Goal: Task Accomplishment & Management: Use online tool/utility

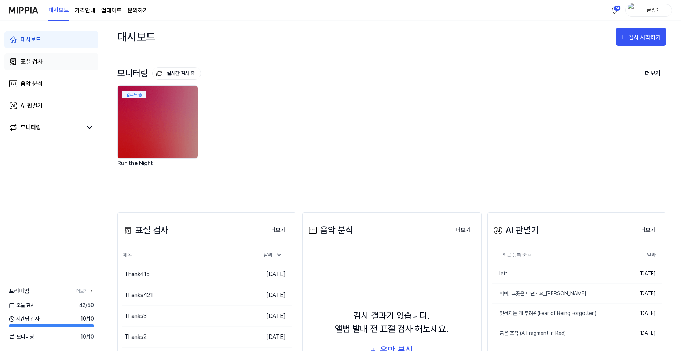
click at [39, 61] on div "표절 검사" at bounding box center [32, 61] width 22 height 9
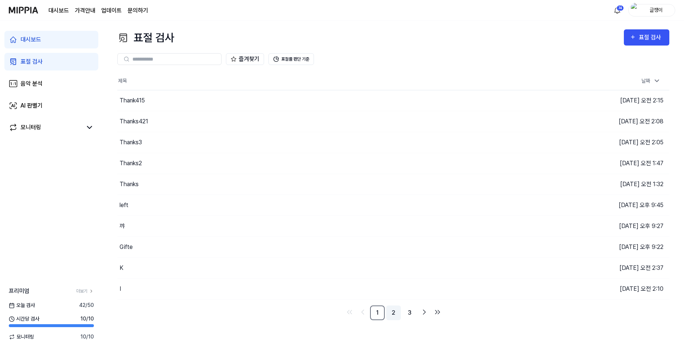
click at [391, 312] on link "2" at bounding box center [393, 312] width 15 height 15
click at [411, 310] on link "3" at bounding box center [409, 312] width 15 height 15
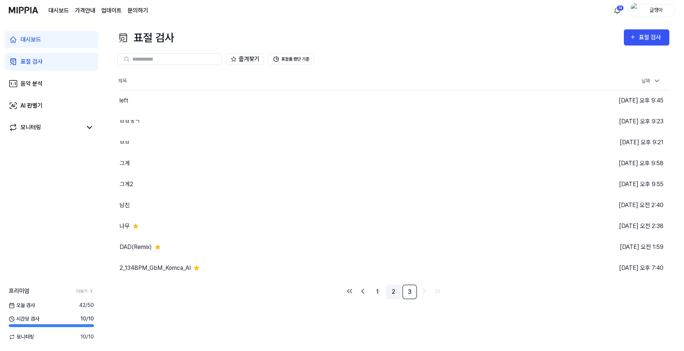
click at [393, 291] on link "2" at bounding box center [393, 291] width 15 height 15
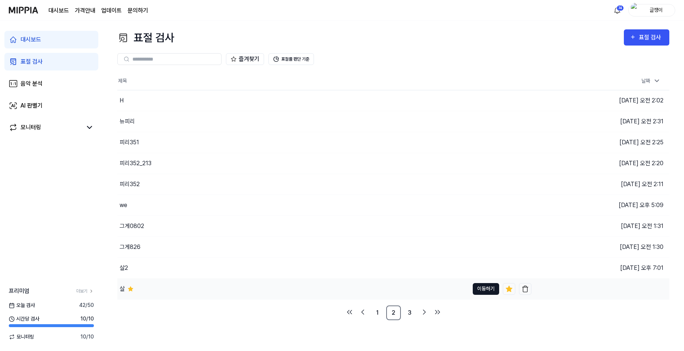
click at [477, 291] on button "이동하기" at bounding box center [486, 289] width 26 height 12
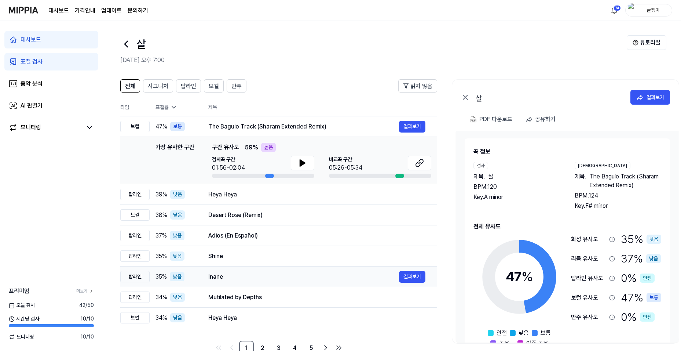
scroll to position [19, 0]
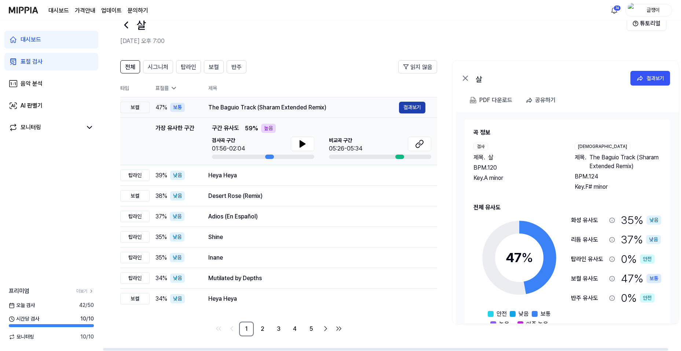
click at [413, 107] on button "결과보기" at bounding box center [412, 108] width 26 height 12
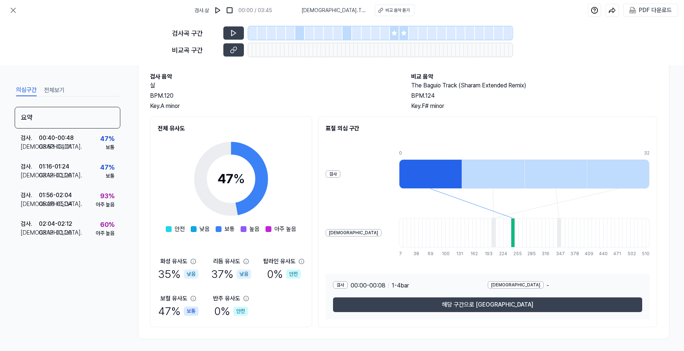
scroll to position [0, 0]
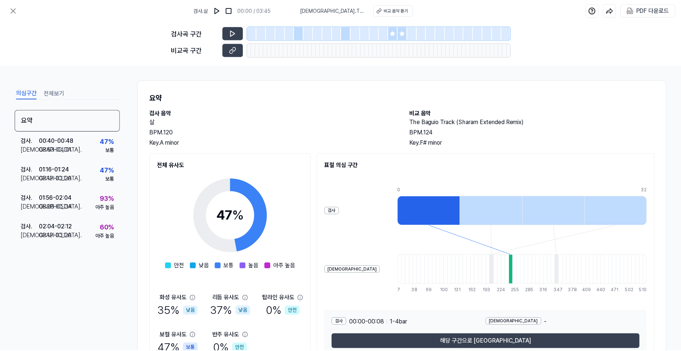
scroll to position [19, 0]
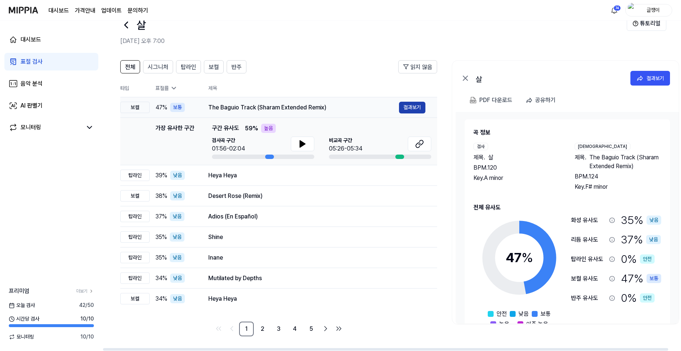
click at [407, 107] on button "결과보기" at bounding box center [412, 108] width 26 height 12
click at [493, 100] on div "PDF 다운로드" at bounding box center [495, 100] width 33 height 10
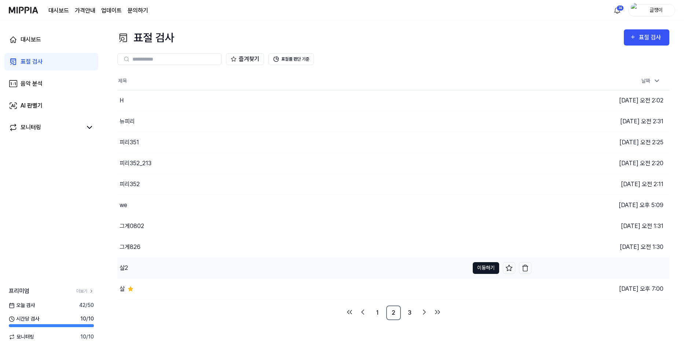
click at [481, 266] on button "이동하기" at bounding box center [486, 268] width 26 height 12
click at [477, 288] on button "이동하기" at bounding box center [486, 289] width 26 height 12
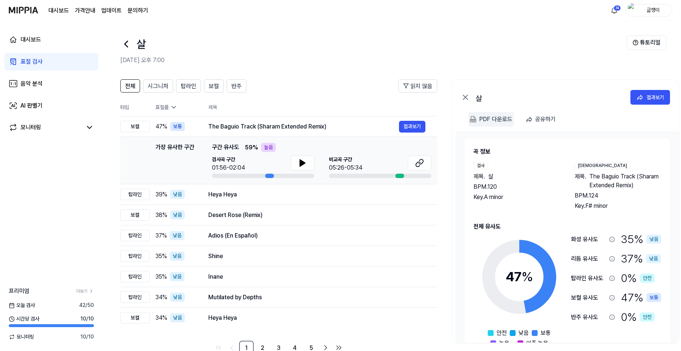
click at [491, 118] on div "PDF 다운로드" at bounding box center [495, 119] width 33 height 10
click at [36, 62] on div "표절 검사" at bounding box center [32, 61] width 22 height 9
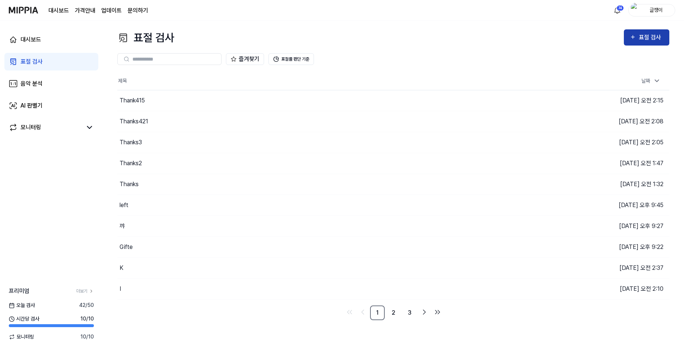
click at [634, 38] on icon "button" at bounding box center [633, 37] width 6 height 9
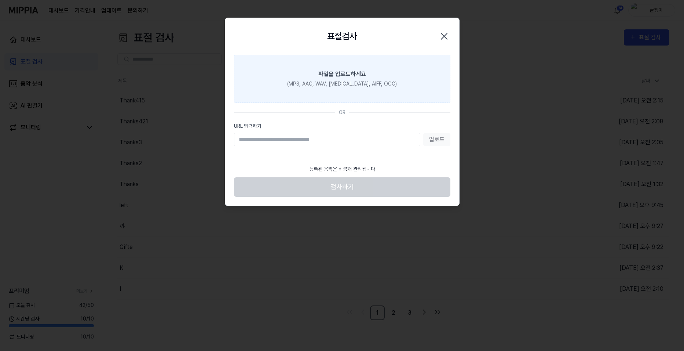
click at [331, 77] on div "파일을 업로드하세요" at bounding box center [342, 74] width 48 height 9
click at [0, 0] on input "파일을 업로드하세요 (MP3, AAC, WAV, [MEDICAL_DATA], AIFF, OGG)" at bounding box center [0, 0] width 0 height 0
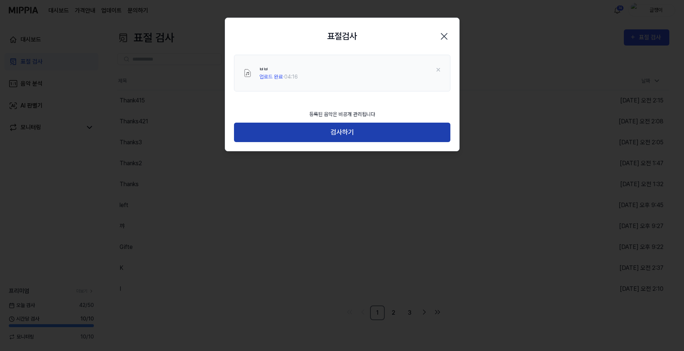
click at [345, 131] on button "검사하기" at bounding box center [342, 131] width 216 height 19
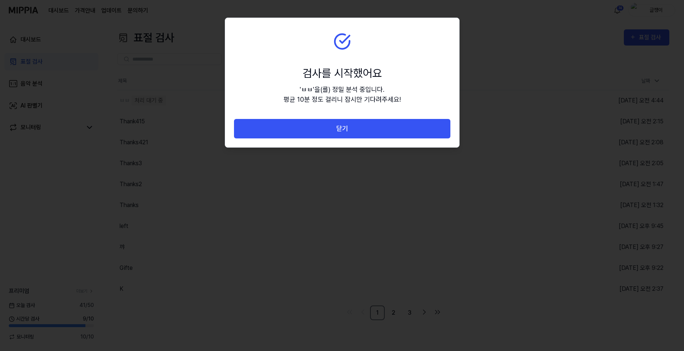
click at [345, 131] on button "닫기" at bounding box center [342, 128] width 216 height 19
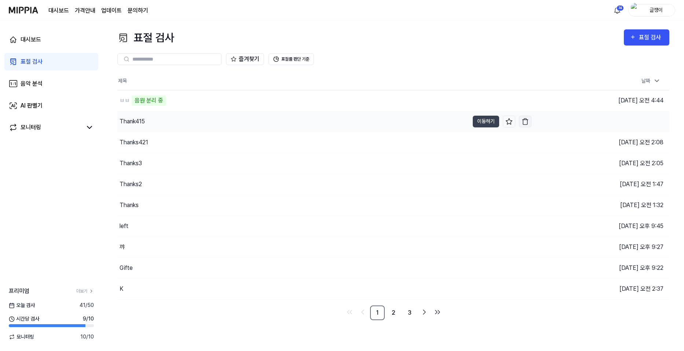
click at [525, 122] on img "button" at bounding box center [524, 121] width 7 height 7
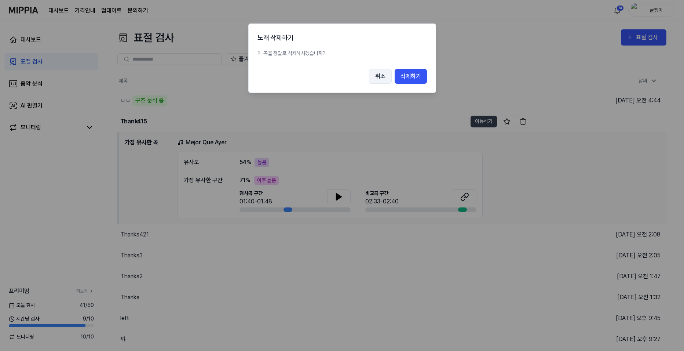
click at [376, 77] on button "취소" at bounding box center [380, 76] width 23 height 15
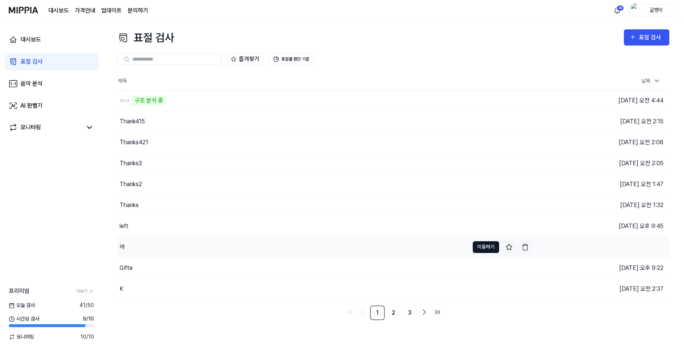
click at [483, 245] on button "이동하기" at bounding box center [486, 247] width 26 height 12
click at [482, 268] on button "이동하기" at bounding box center [486, 268] width 26 height 12
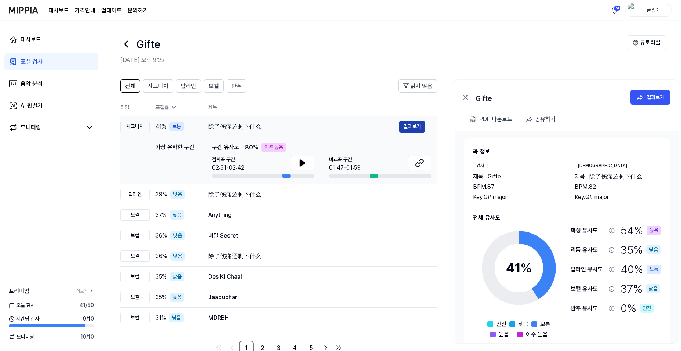
click at [407, 127] on button "결과보기" at bounding box center [412, 127] width 26 height 12
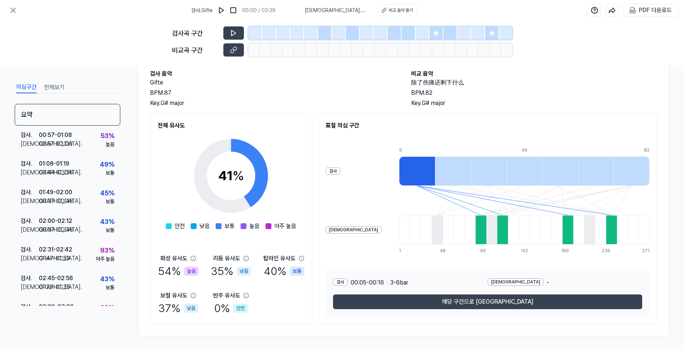
click at [56, 89] on button "전체보기" at bounding box center [54, 87] width 21 height 12
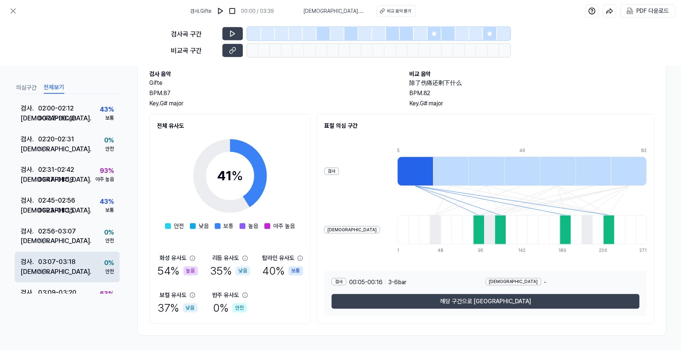
scroll to position [417, 0]
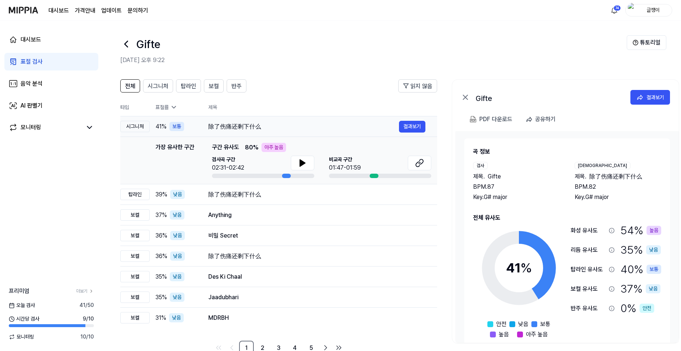
drag, startPoint x: 209, startPoint y: 125, endPoint x: 264, endPoint y: 127, distance: 55.8
click at [264, 127] on div "除了伤痛还剩下什么" at bounding box center [303, 126] width 191 height 9
drag, startPoint x: 209, startPoint y: 126, endPoint x: 262, endPoint y: 125, distance: 53.2
click at [262, 125] on div "除了伤痛还剩下什么" at bounding box center [303, 126] width 191 height 9
click at [639, 100] on icon at bounding box center [639, 97] width 7 height 7
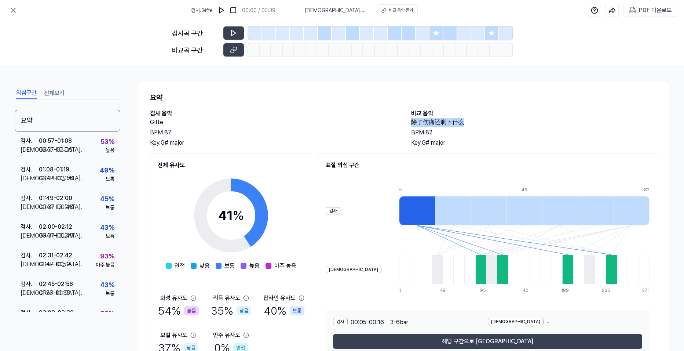
drag, startPoint x: 410, startPoint y: 121, endPoint x: 462, endPoint y: 121, distance: 51.7
click at [462, 121] on h2 "除了伤痛还剩下什么" at bounding box center [534, 122] width 246 height 9
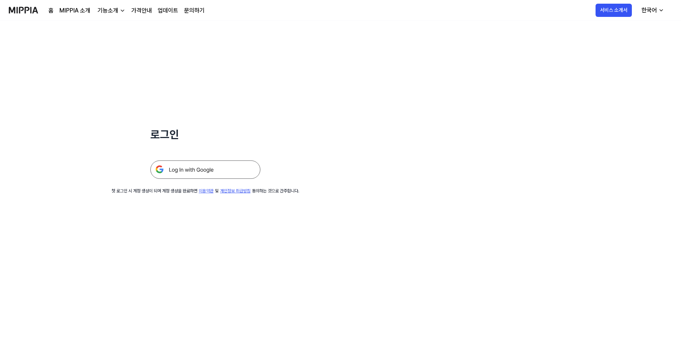
click at [207, 176] on img at bounding box center [205, 169] width 110 height 18
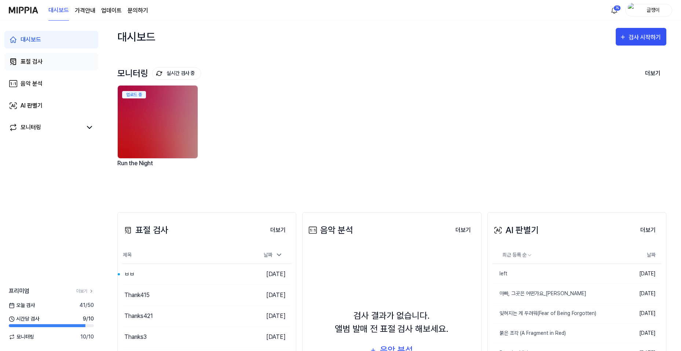
click at [34, 62] on div "표절 검사" at bounding box center [32, 61] width 22 height 9
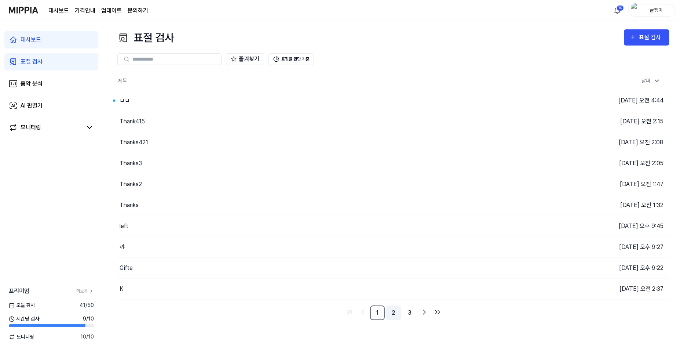
click at [393, 313] on link "2" at bounding box center [393, 312] width 15 height 15
click at [409, 312] on link "3" at bounding box center [409, 312] width 15 height 15
click at [394, 314] on link "2" at bounding box center [393, 312] width 15 height 15
click at [479, 289] on button "이동하기" at bounding box center [486, 289] width 26 height 12
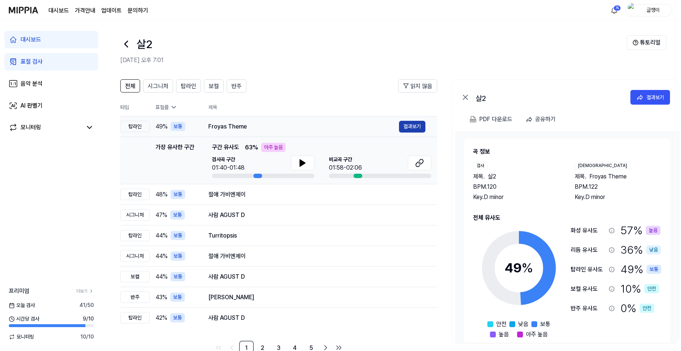
click at [407, 126] on button "결과보기" at bounding box center [412, 127] width 26 height 12
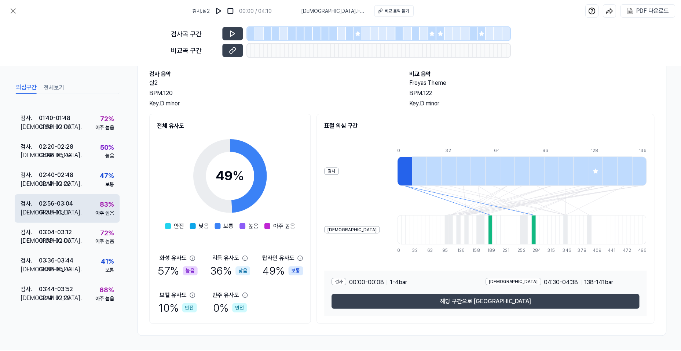
scroll to position [306, 0]
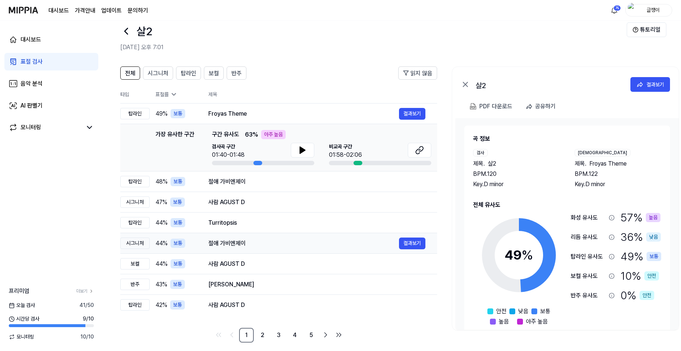
scroll to position [19, 0]
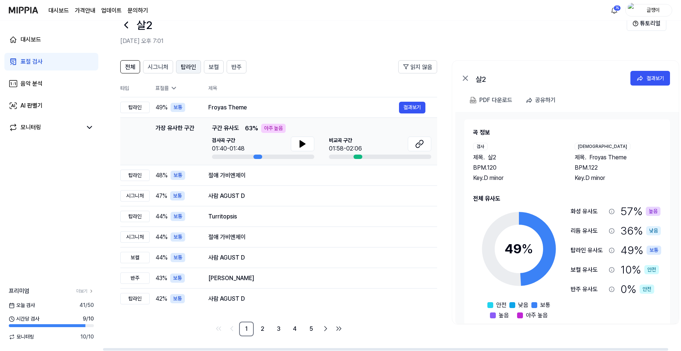
click at [190, 65] on span "탑라인" at bounding box center [188, 67] width 15 height 9
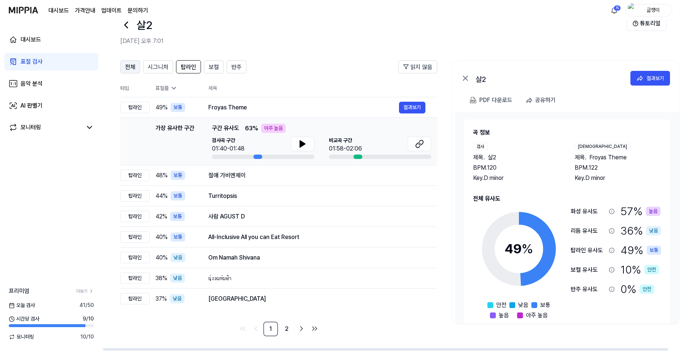
click at [131, 67] on span "전체" at bounding box center [130, 67] width 10 height 9
